Goal: Information Seeking & Learning: Learn about a topic

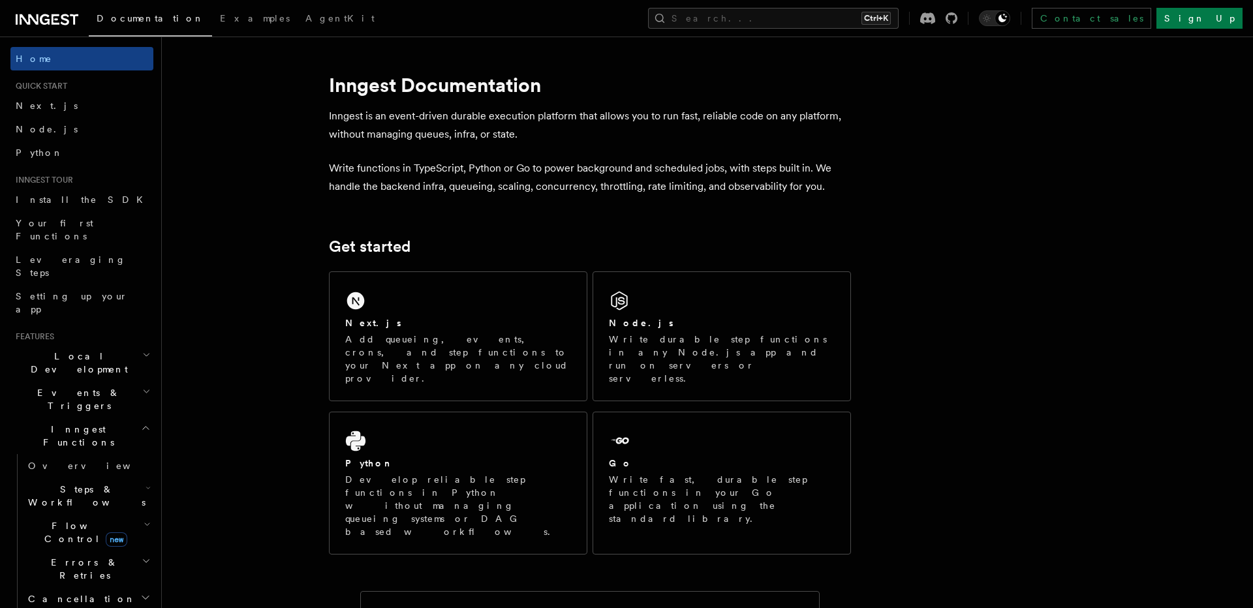
click at [144, 519] on icon "button" at bounding box center [147, 524] width 7 height 10
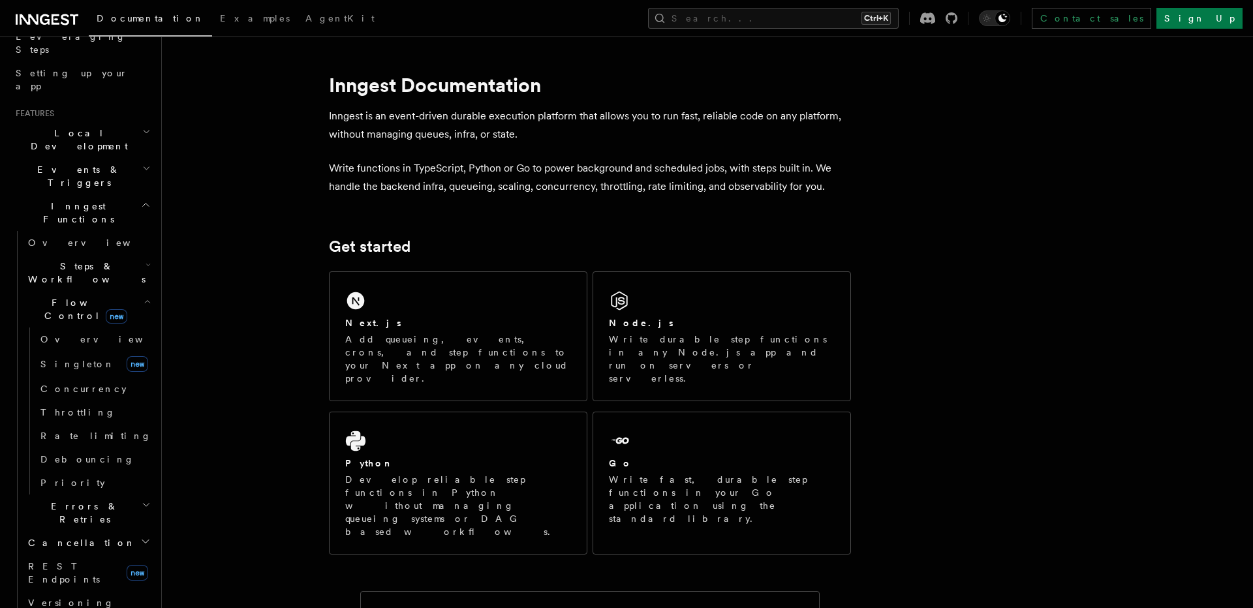
click at [147, 260] on icon "button" at bounding box center [148, 265] width 5 height 10
click at [140, 254] on h2 "Steps & Workflows" at bounding box center [88, 272] width 131 height 37
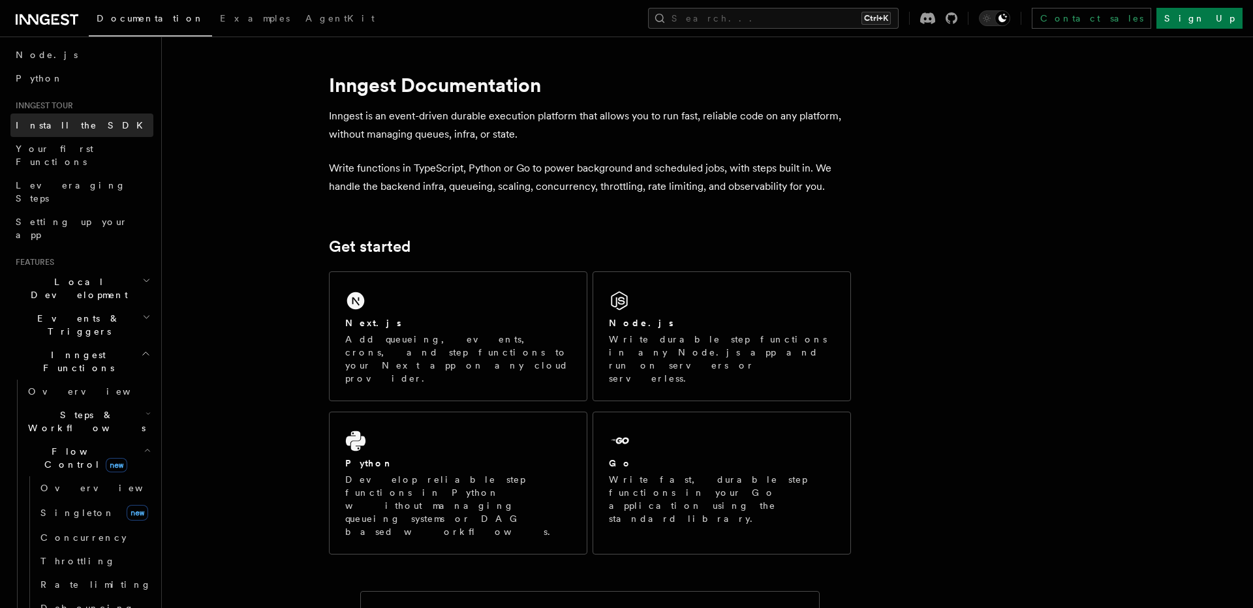
scroll to position [0, 0]
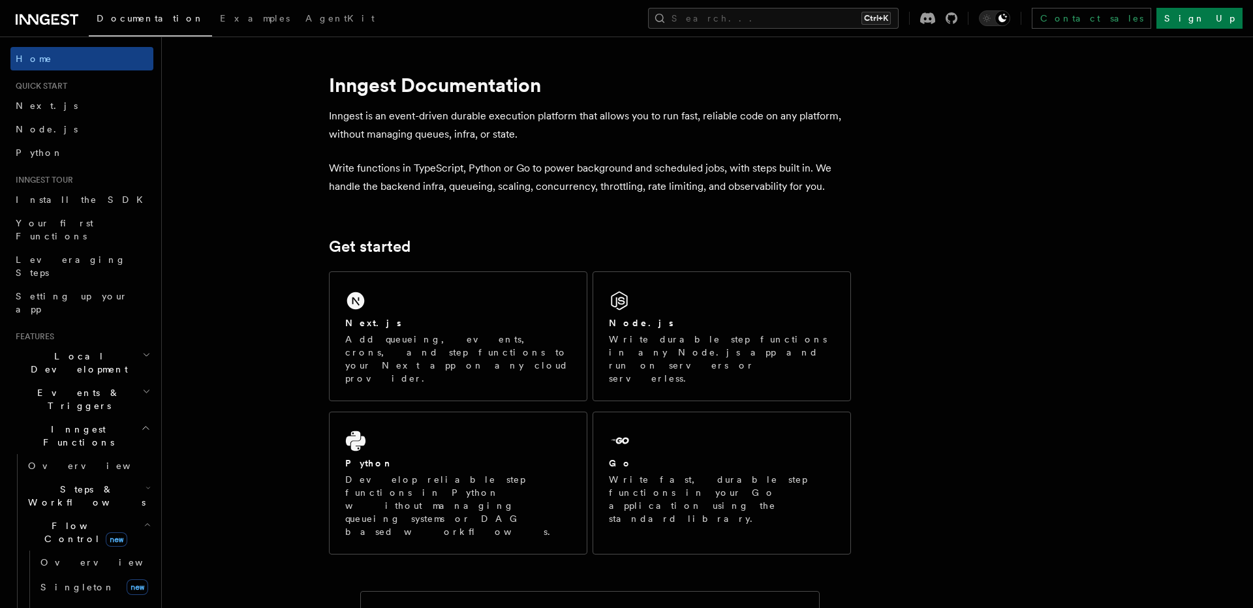
click at [48, 18] on icon at bounding box center [47, 20] width 63 height 16
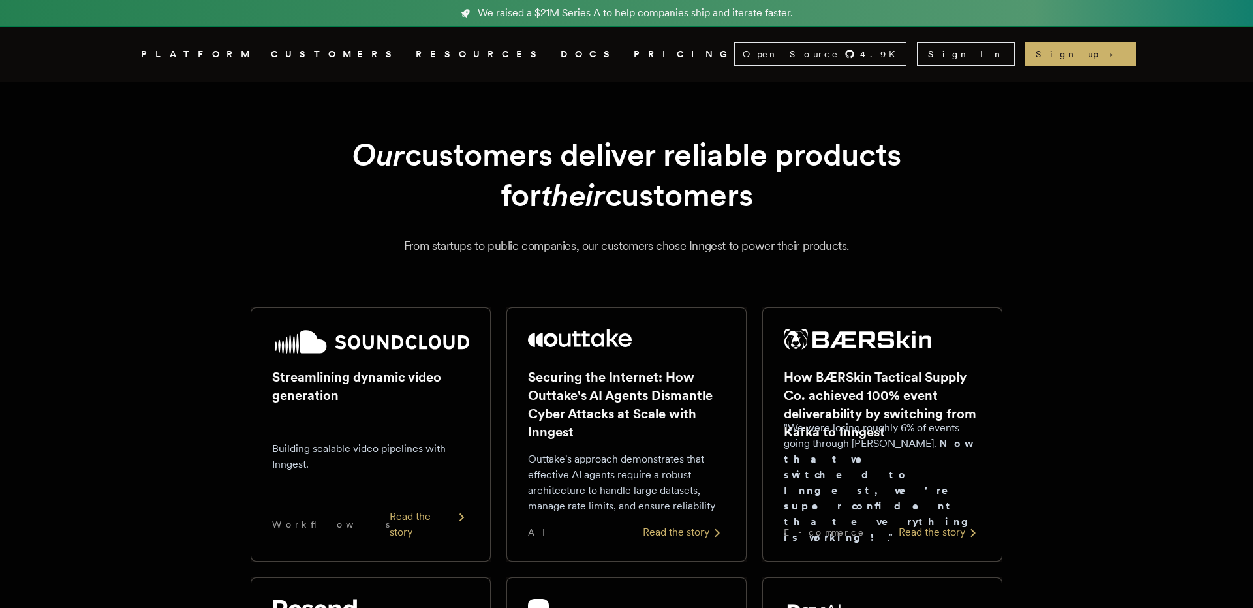
click at [634, 55] on link "PRICING" at bounding box center [684, 54] width 100 height 16
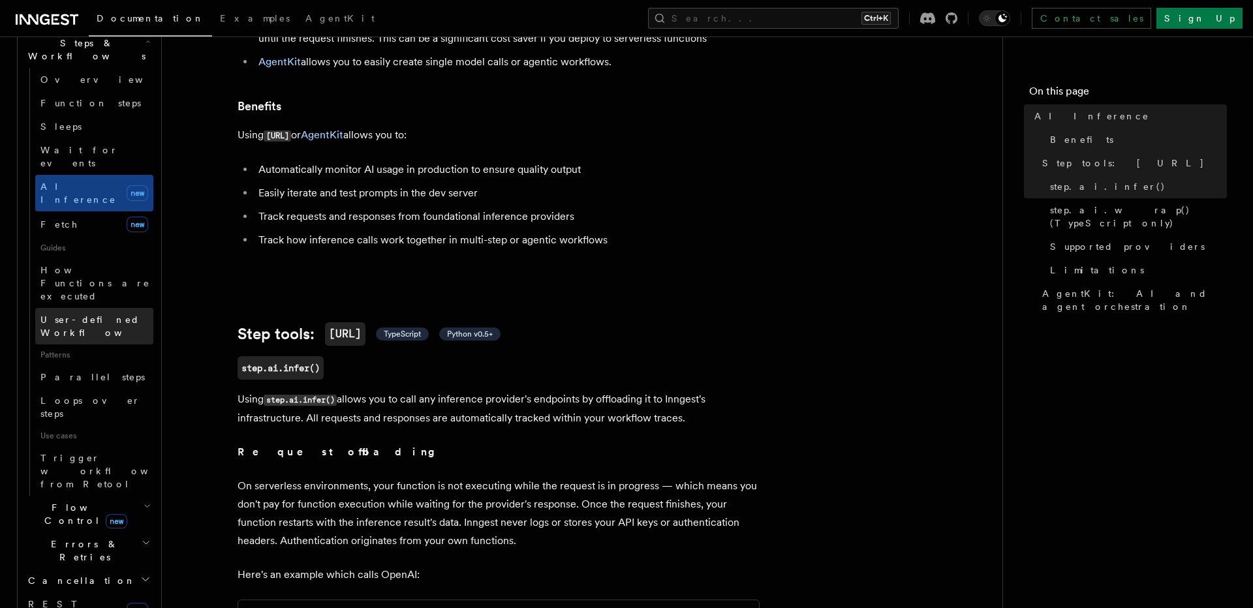
scroll to position [223, 0]
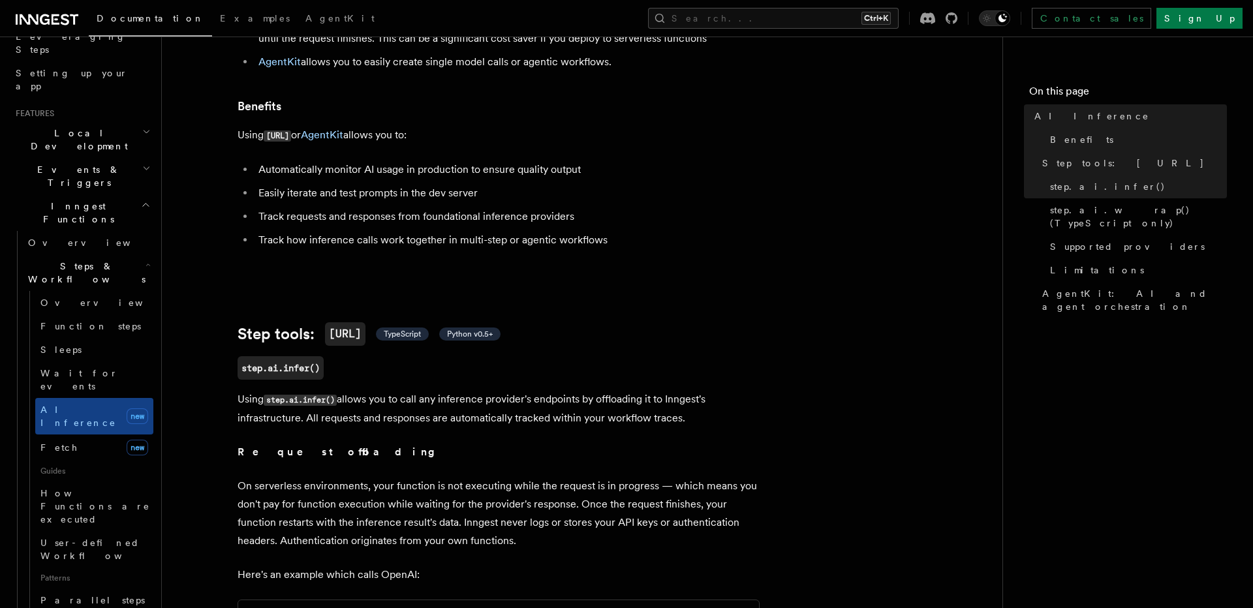
click at [146, 260] on icon "button" at bounding box center [148, 265] width 5 height 10
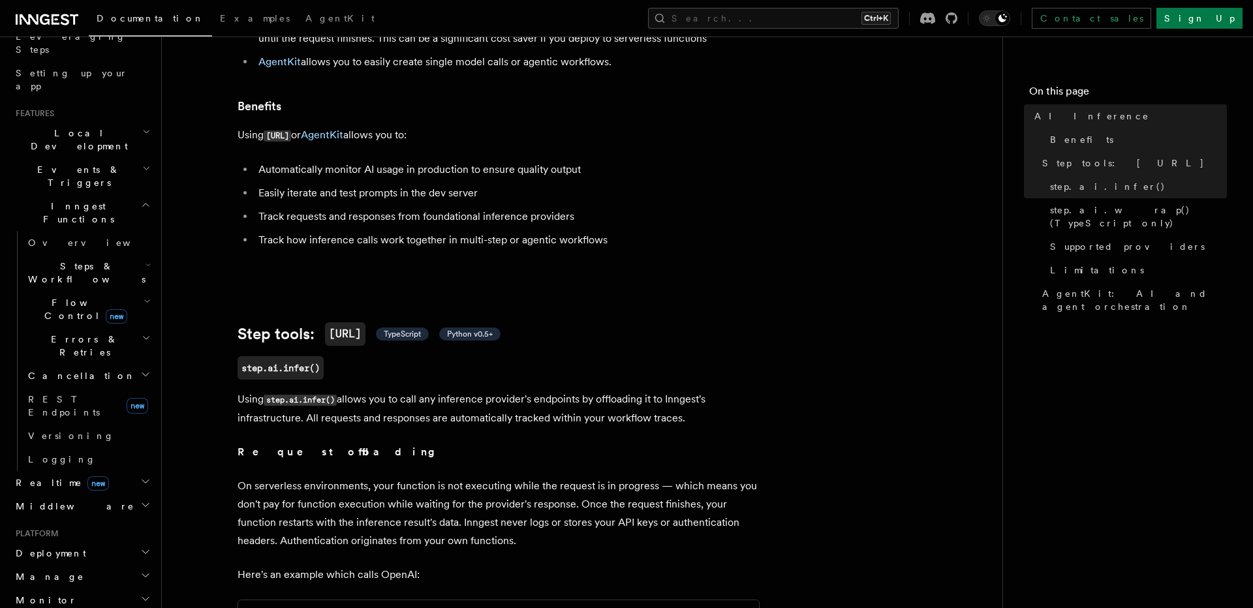
click at [147, 200] on icon "button" at bounding box center [146, 205] width 10 height 10
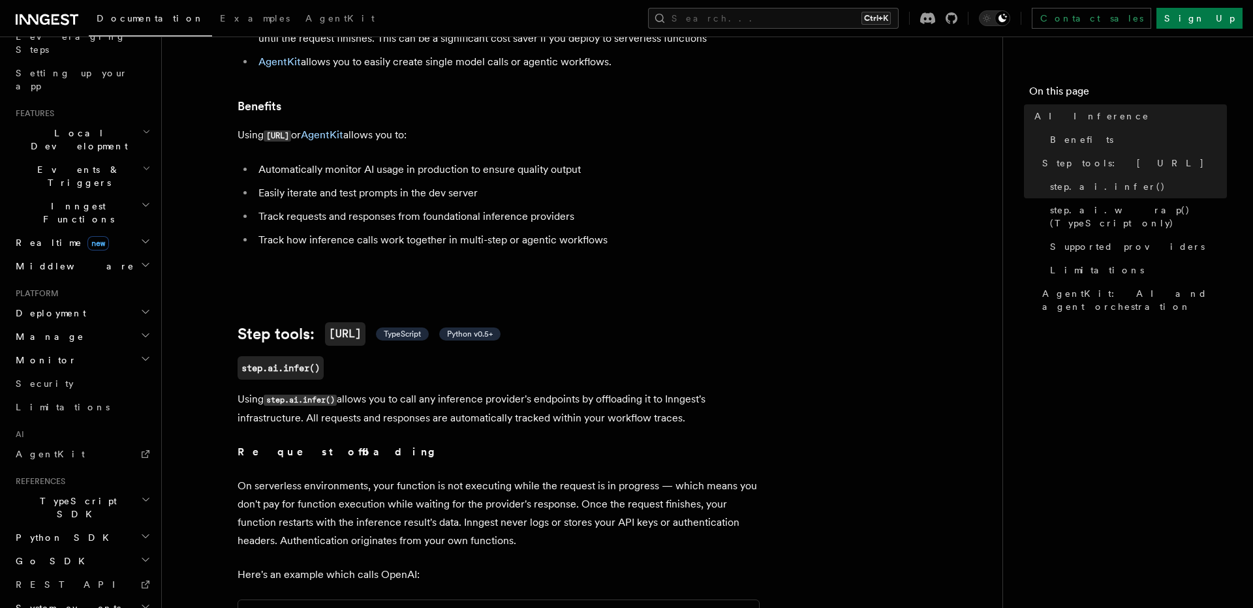
scroll to position [0, 0]
